Goal: Task Accomplishment & Management: Use online tool/utility

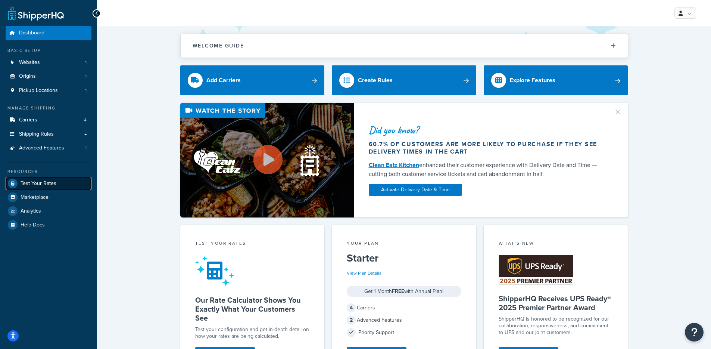
click at [58, 185] on link "Test Your Rates" at bounding box center [49, 182] width 86 height 13
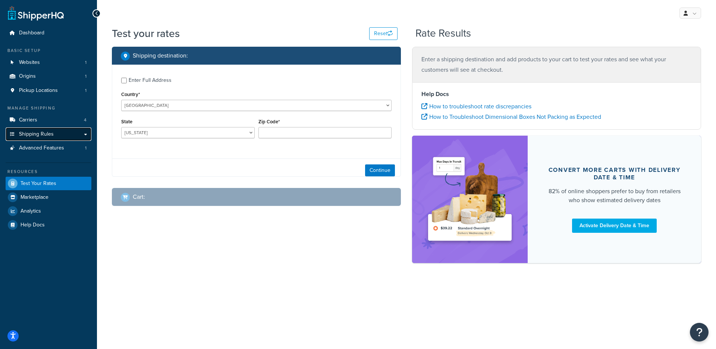
click at [60, 133] on link "Shipping Rules" at bounding box center [49, 134] width 86 height 14
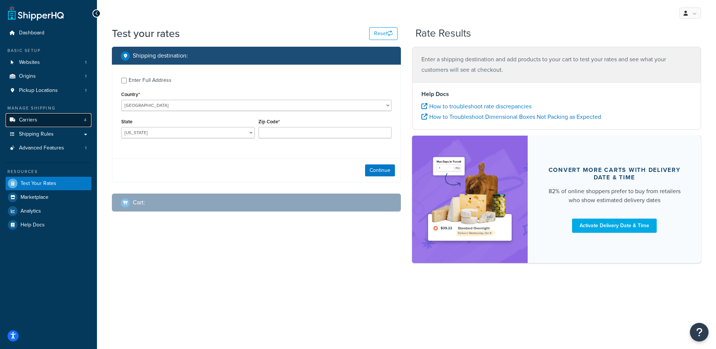
click at [41, 119] on link "Carriers 4" at bounding box center [49, 120] width 86 height 14
click at [182, 129] on select "Alabama Alaska American Samoa Arizona Arkansas Armed Forces Americas Armed Forc…" at bounding box center [188, 132] width 134 height 11
click at [54, 139] on link "Shipping Rules" at bounding box center [49, 134] width 86 height 14
click at [193, 134] on select "Alabama Alaska American Samoa Arizona Arkansas Armed Forces Americas Armed Forc…" at bounding box center [188, 132] width 134 height 11
select select "CA"
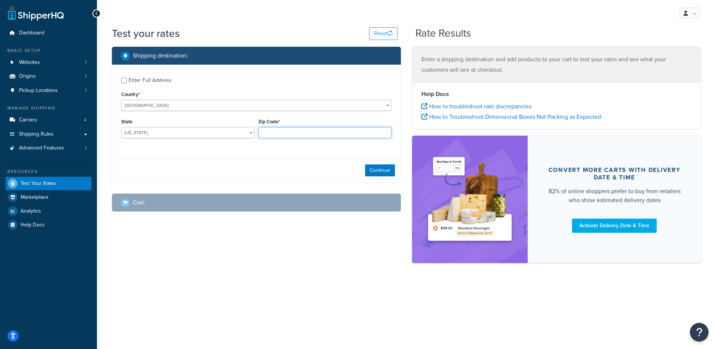
click at [296, 131] on input "Zip Code*" at bounding box center [326, 132] width 134 height 11
type input "90210"
click at [375, 173] on button "Continue" at bounding box center [380, 170] width 30 height 12
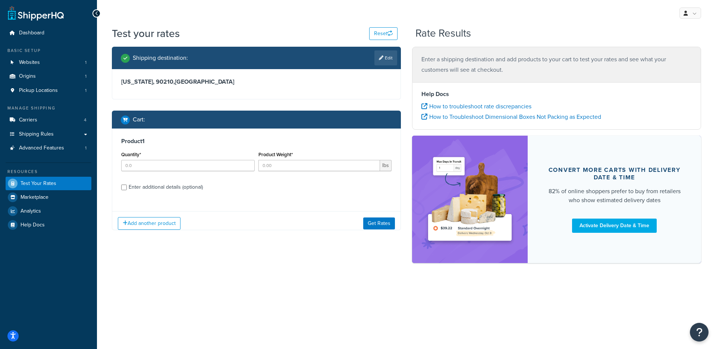
click at [153, 174] on div "Quantity*" at bounding box center [187, 162] width 137 height 27
drag, startPoint x: 156, startPoint y: 169, endPoint x: 217, endPoint y: 165, distance: 61.8
click at [156, 169] on input "Quantity*" at bounding box center [188, 165] width 134 height 11
type input "1"
drag, startPoint x: 288, startPoint y: 166, endPoint x: 260, endPoint y: 172, distance: 28.6
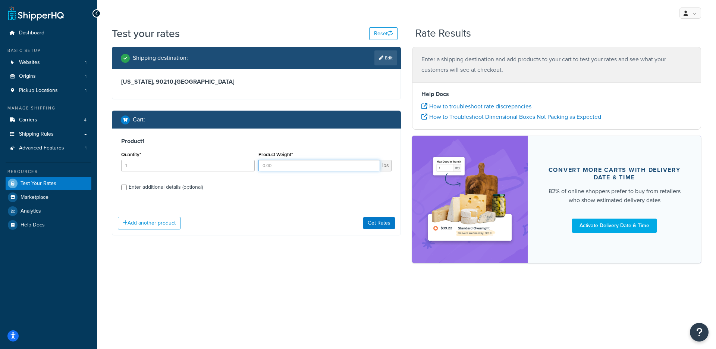
click at [288, 166] on input "Product Weight*" at bounding box center [320, 165] width 122 height 11
type input "1"
click at [153, 188] on div "Enter additional details (optional)" at bounding box center [166, 187] width 74 height 10
click at [170, 191] on div "Enter additional details (optional)" at bounding box center [166, 187] width 74 height 10
click at [127, 190] on input "Enter additional details (optional)" at bounding box center [124, 187] width 6 height 6
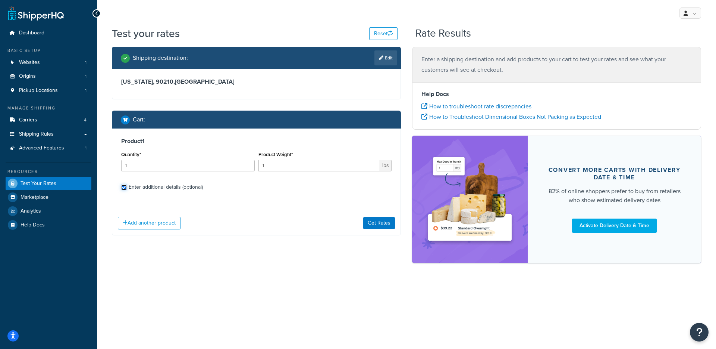
checkbox input "true"
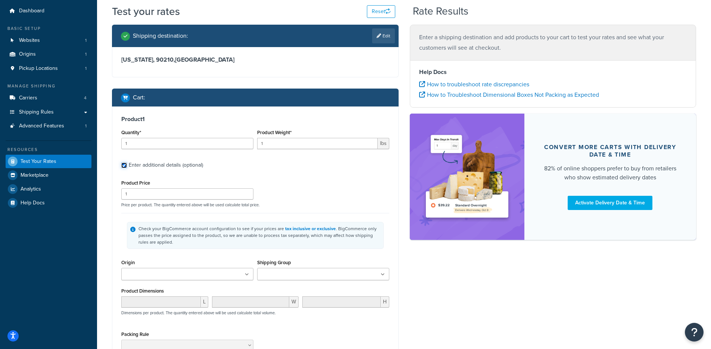
scroll to position [50, 0]
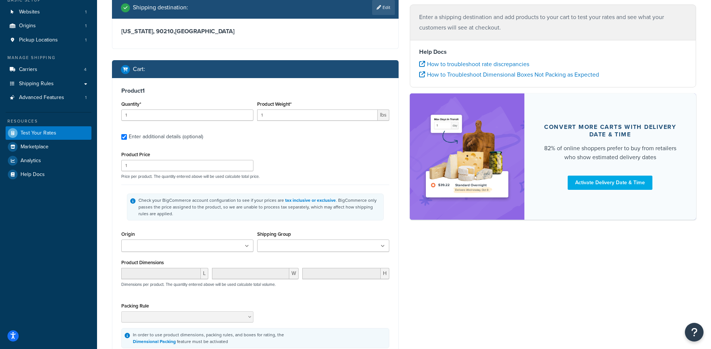
click at [294, 246] on input "Shipping Group" at bounding box center [292, 246] width 66 height 8
click at [367, 196] on div "Check your BigCommerce account configuration to see if your prices are tax incl…" at bounding box center [255, 206] width 257 height 27
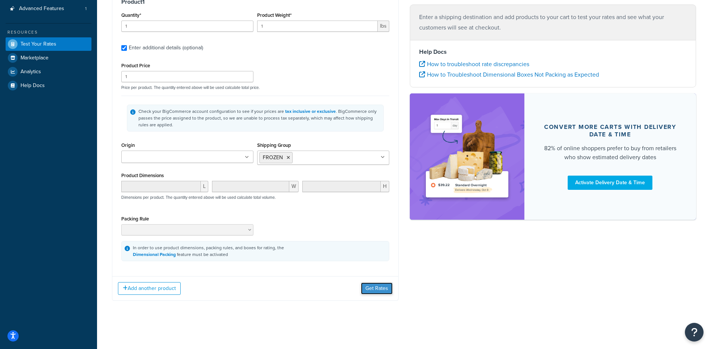
click at [372, 285] on button "Get Rates" at bounding box center [377, 288] width 32 height 12
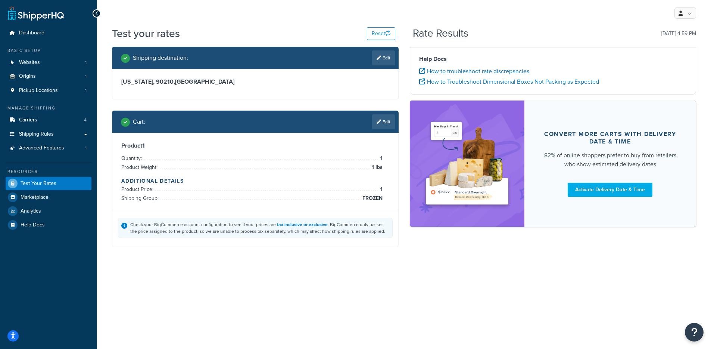
scroll to position [0, 0]
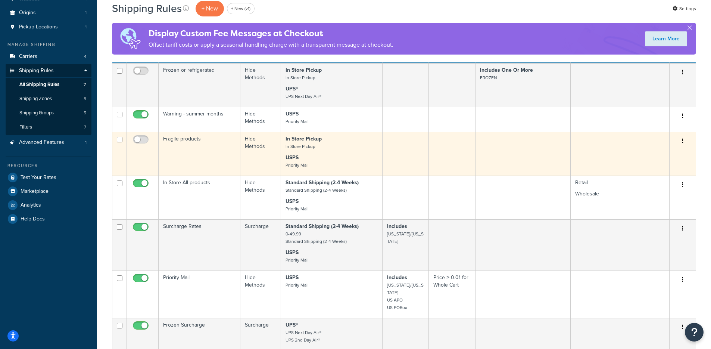
scroll to position [56, 0]
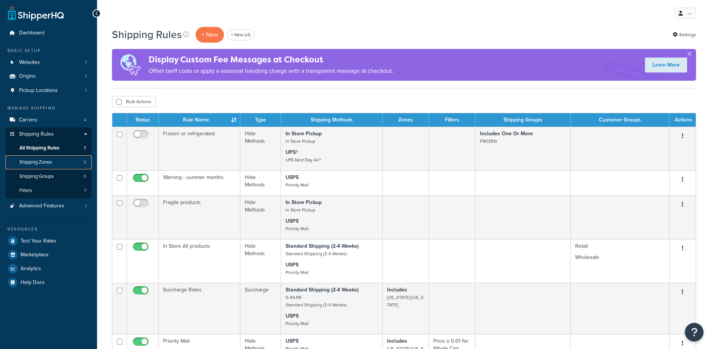
click at [35, 168] on link "Shipping Zones 5" at bounding box center [49, 162] width 86 height 14
click at [36, 173] on span "Shipping Groups" at bounding box center [36, 176] width 34 height 6
